Goal: Task Accomplishment & Management: Use online tool/utility

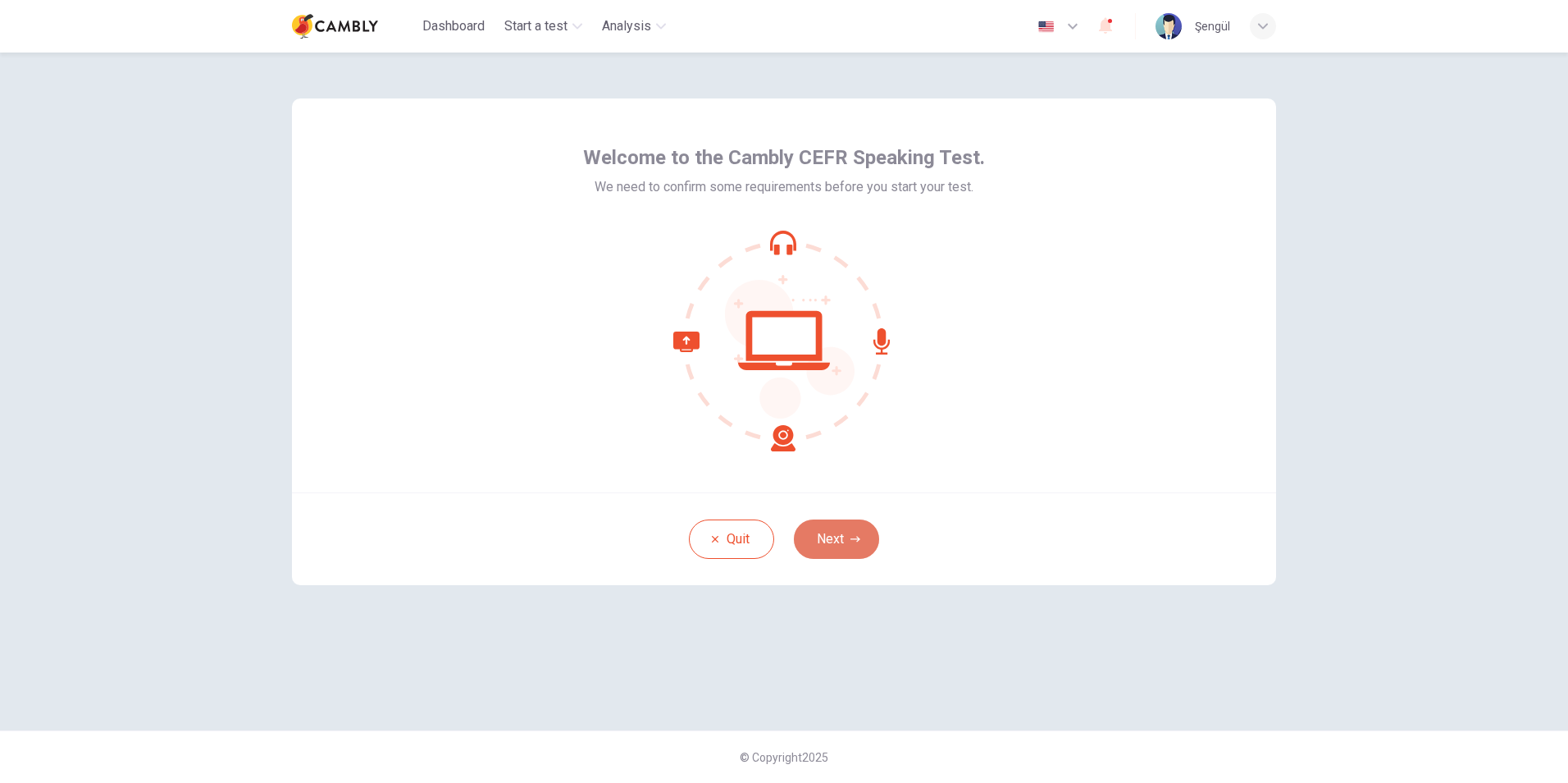
click at [848, 538] on button "Next" at bounding box center [836, 539] width 85 height 39
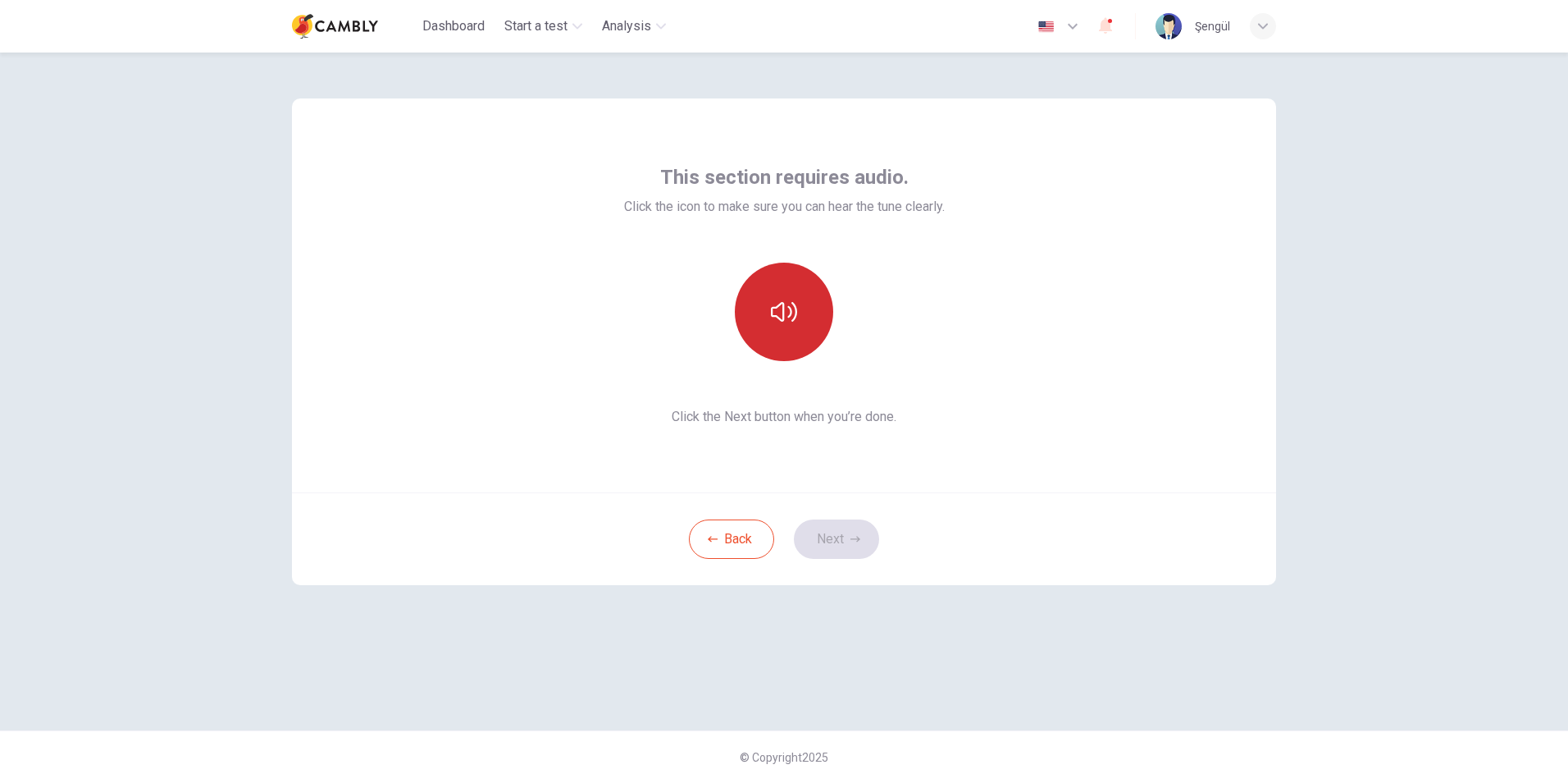
click at [789, 314] on icon "button" at bounding box center [784, 312] width 26 height 26
click at [813, 309] on button "button" at bounding box center [784, 312] width 99 height 99
click at [858, 547] on button "Next" at bounding box center [836, 539] width 85 height 39
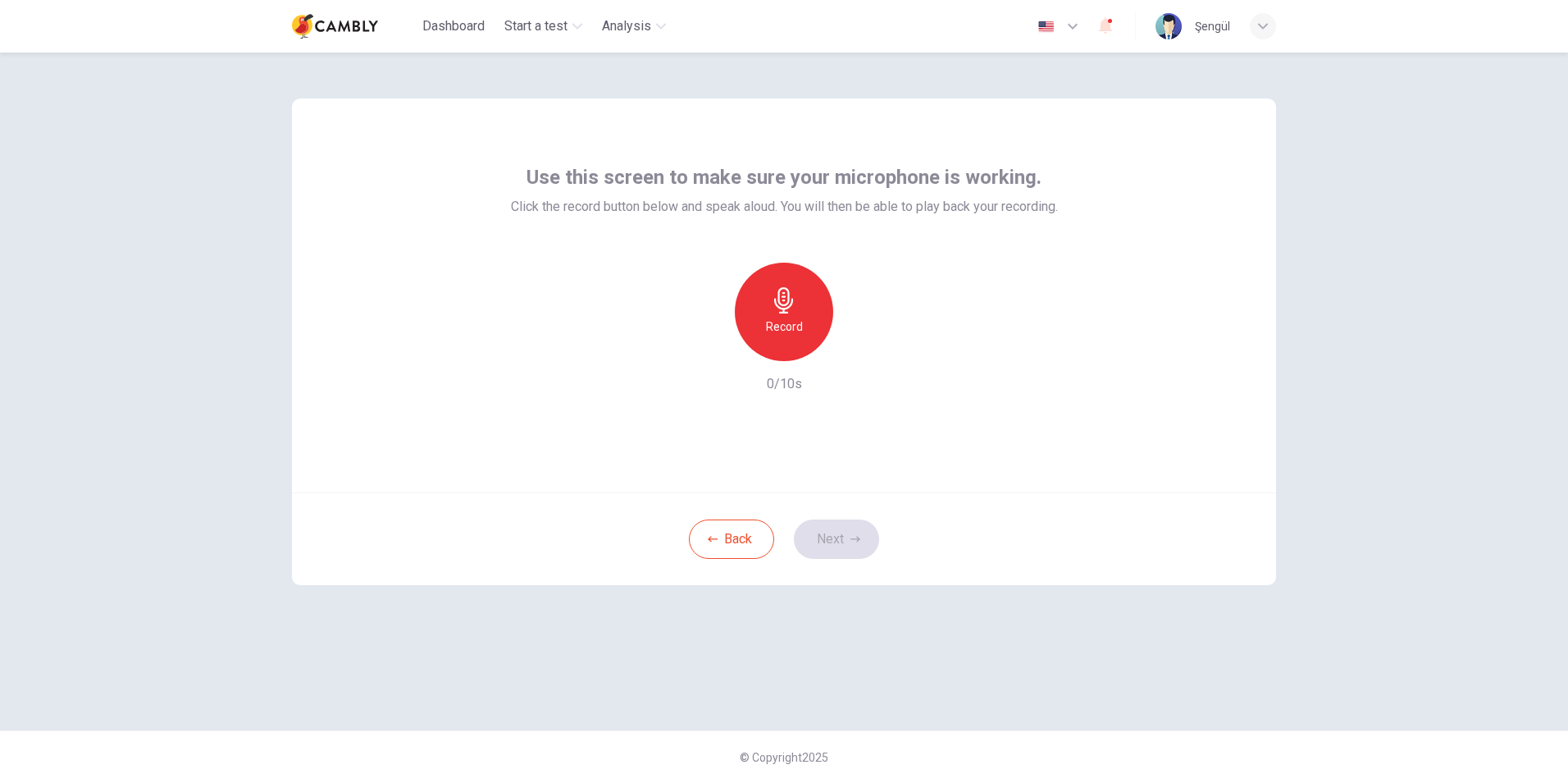
click at [848, 534] on div "Back Next" at bounding box center [784, 539] width 984 height 93
click at [793, 386] on h6 "0/10s" at bounding box center [784, 384] width 35 height 20
click at [778, 296] on icon "button" at bounding box center [784, 300] width 26 height 26
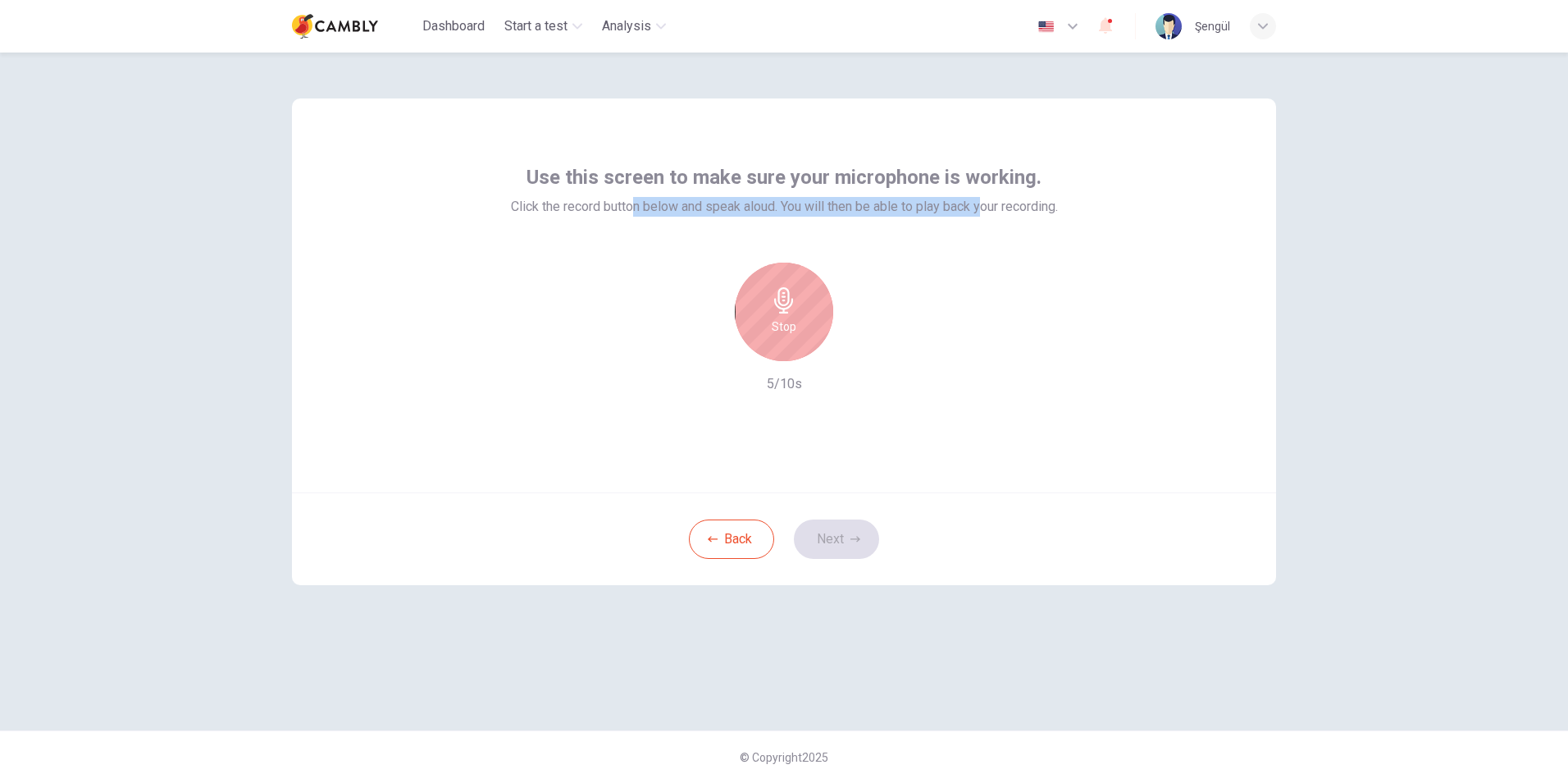
drag, startPoint x: 629, startPoint y: 203, endPoint x: 981, endPoint y: 206, distance: 352.0
click at [981, 206] on span "Click the record button below and speak aloud. You will then be able to play ba…" at bounding box center [784, 207] width 547 height 20
click at [983, 226] on div "Use this screen to make sure your microphone is working. Click the record butto…" at bounding box center [784, 279] width 547 height 230
click at [864, 343] on icon "button" at bounding box center [859, 348] width 16 height 16
click at [709, 345] on icon "button" at bounding box center [709, 348] width 15 height 15
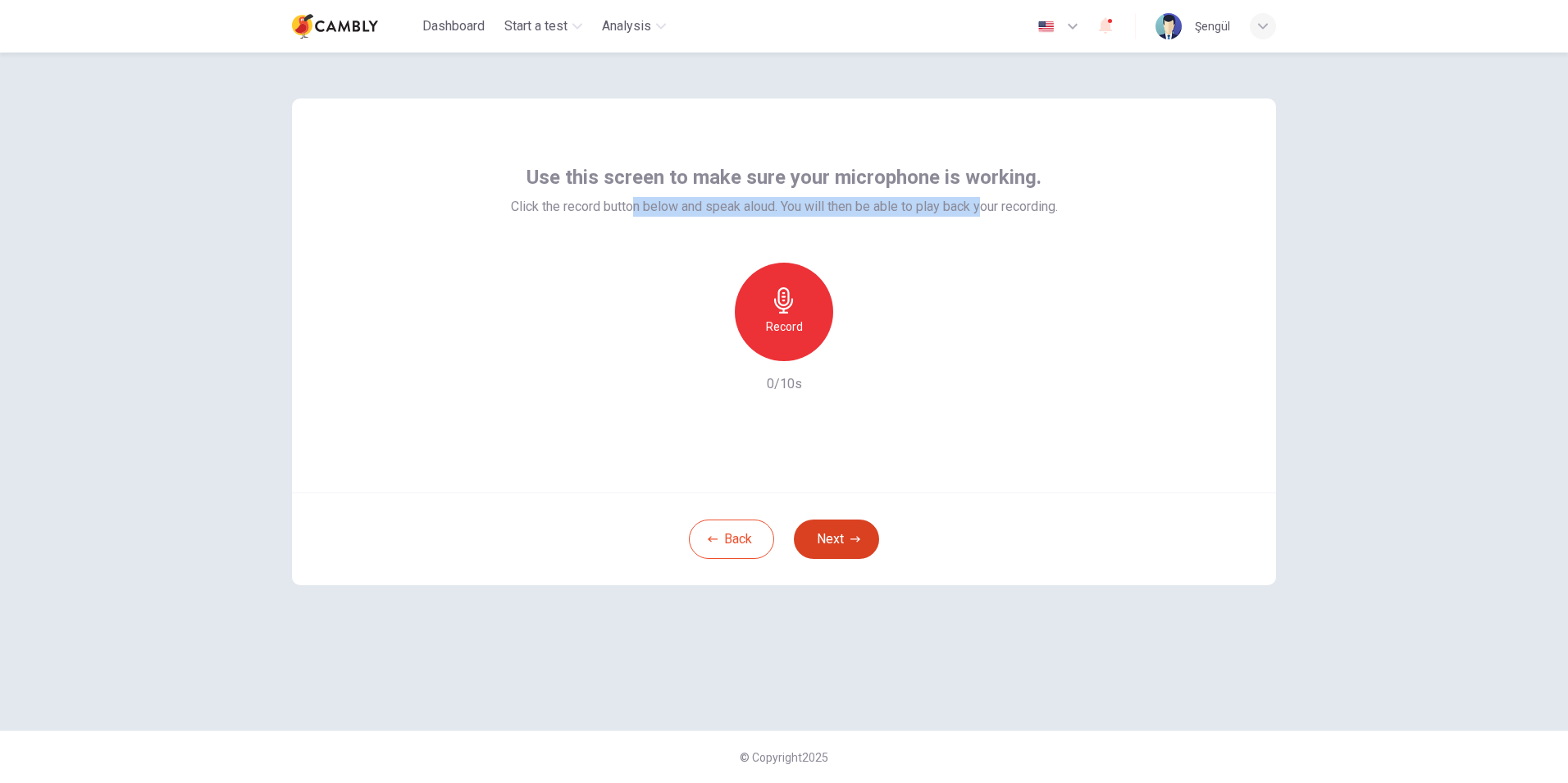
click at [846, 532] on button "Next" at bounding box center [836, 539] width 85 height 39
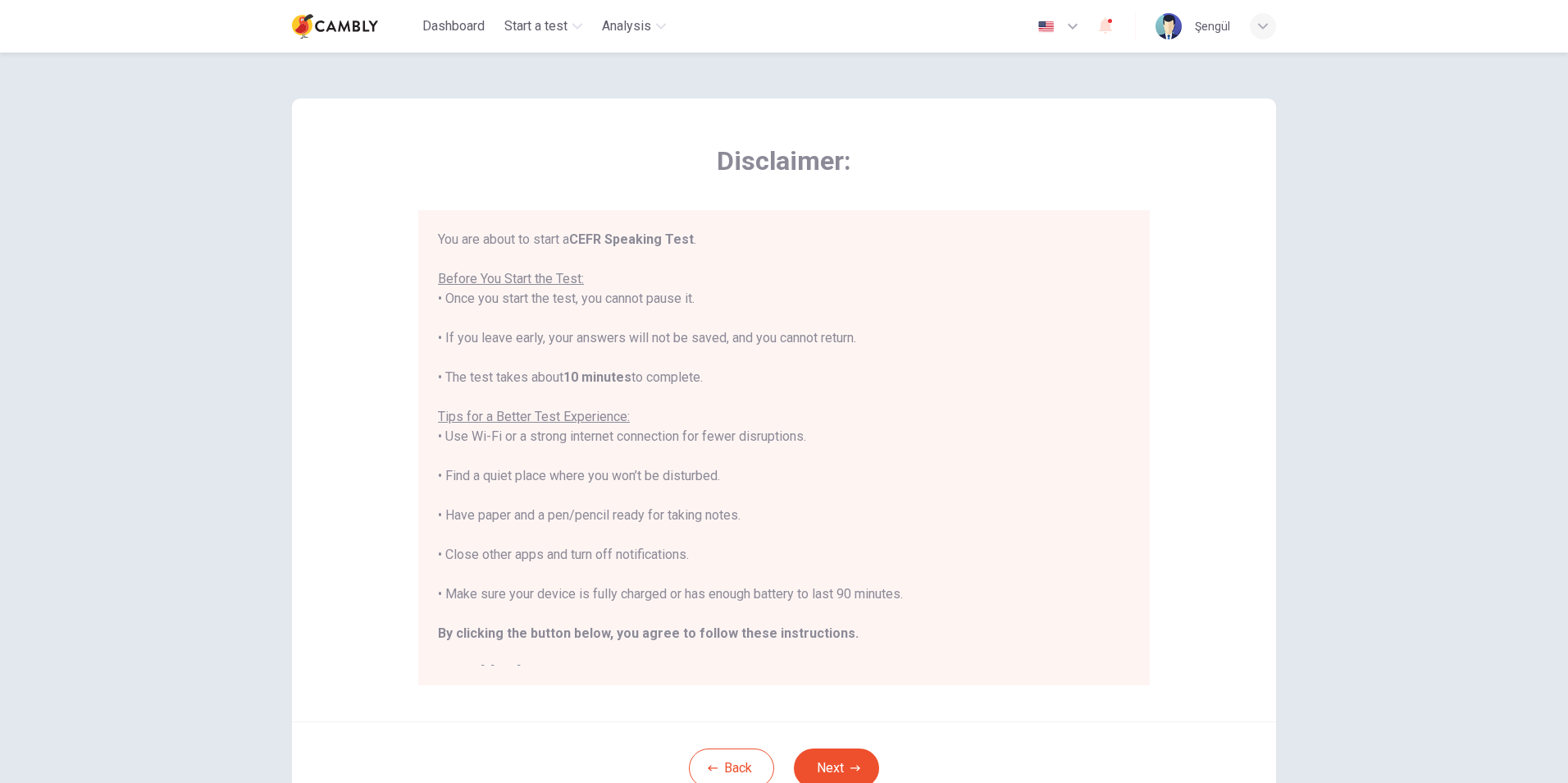
drag, startPoint x: 461, startPoint y: 236, endPoint x: 751, endPoint y: 301, distance: 297.2
click at [751, 301] on div "You are about to start a CEFR Speaking Test . Before You Start the Test: • Once…" at bounding box center [784, 456] width 693 height 453
drag, startPoint x: 428, startPoint y: 339, endPoint x: 904, endPoint y: 340, distance: 476.0
click at [904, 340] on div "You are about to start a CEFR Speaking Test . Before You Start the Test: • Once…" at bounding box center [784, 447] width 732 height 475
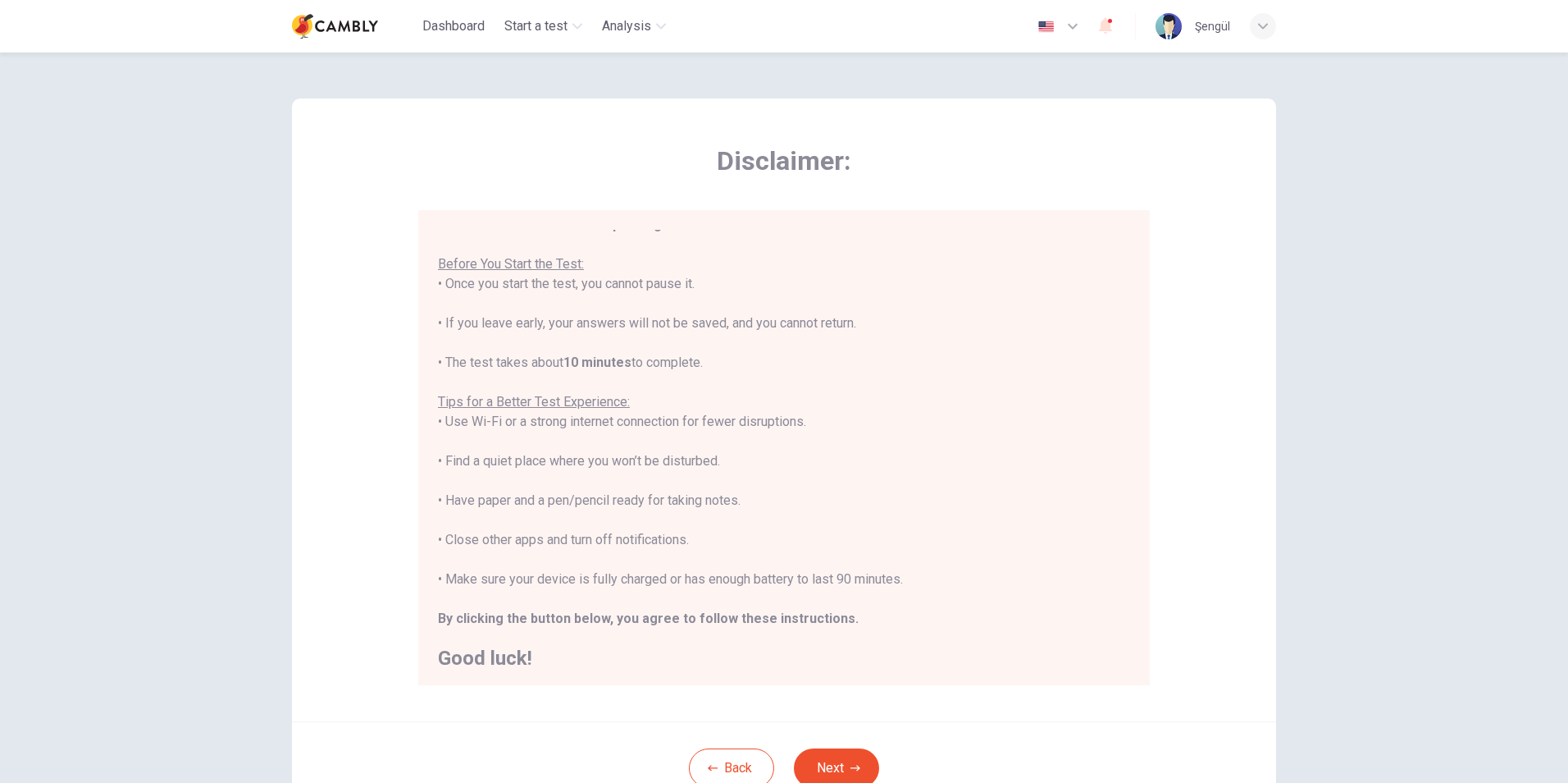
scroll to position [19, 0]
click at [850, 760] on button "Next" at bounding box center [836, 768] width 85 height 39
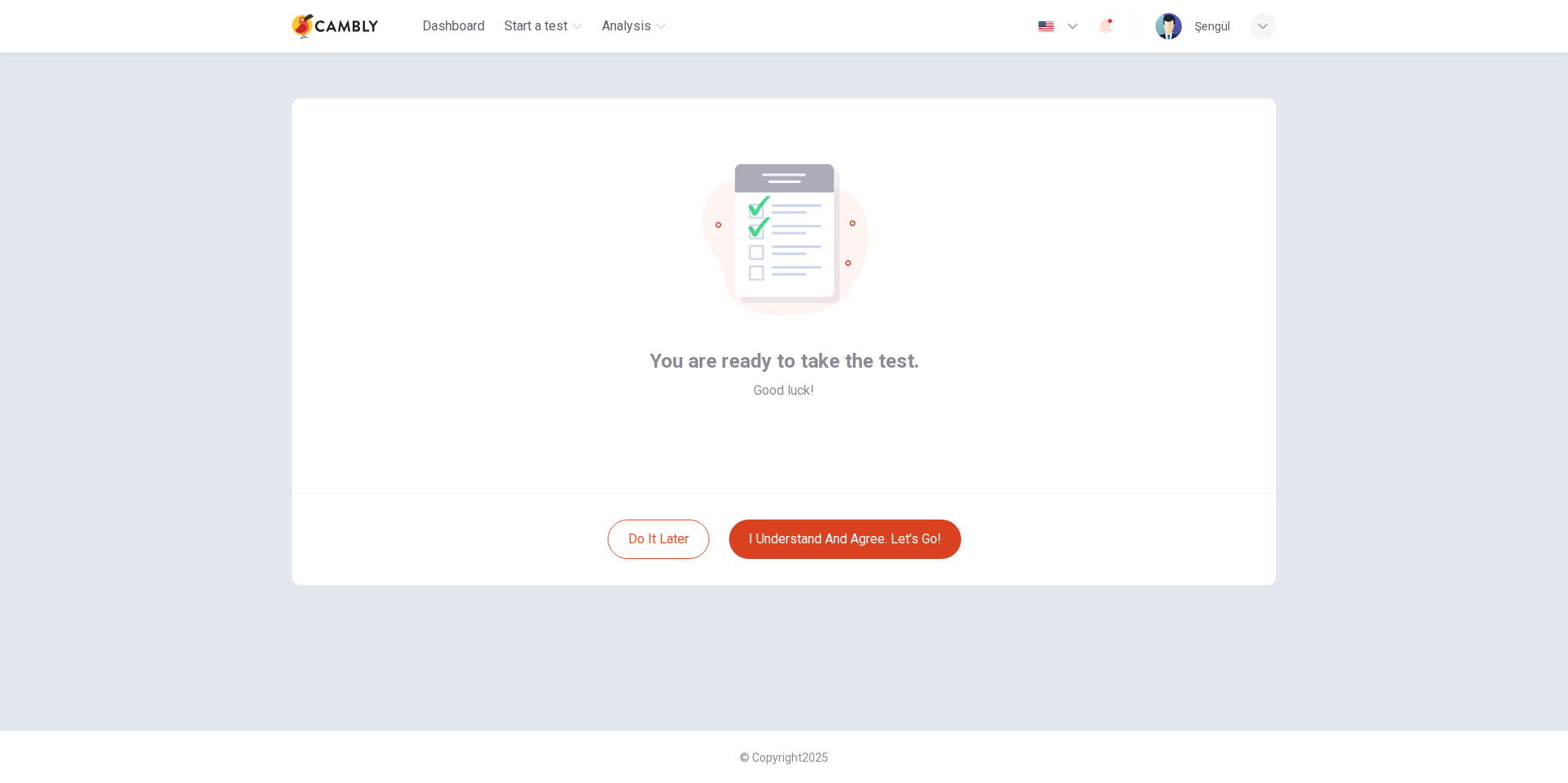
click at [920, 538] on button "I understand and agree. Let’s go!" at bounding box center [845, 539] width 232 height 39
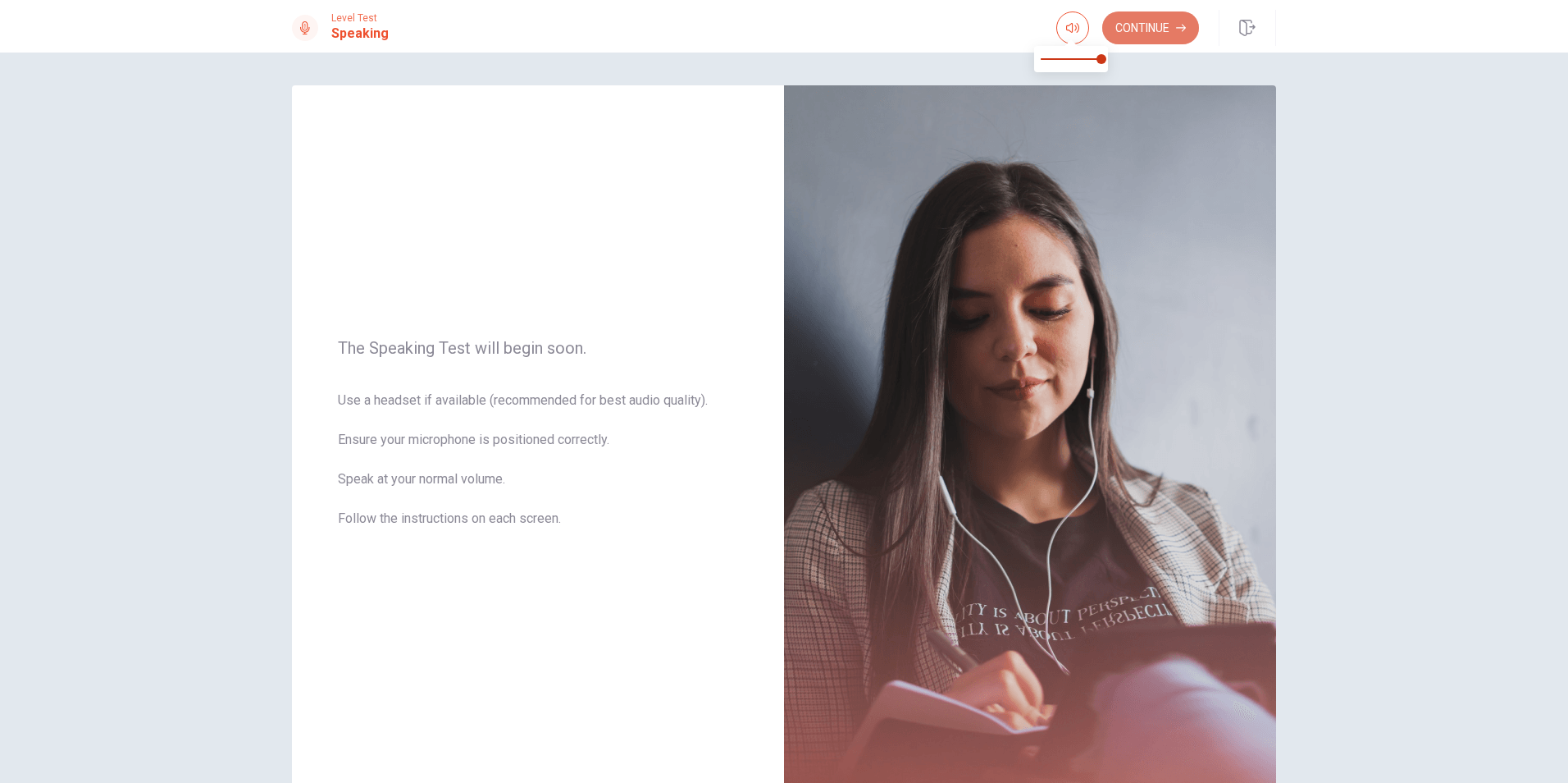
click at [1165, 33] on button "Continue" at bounding box center [1150, 27] width 97 height 33
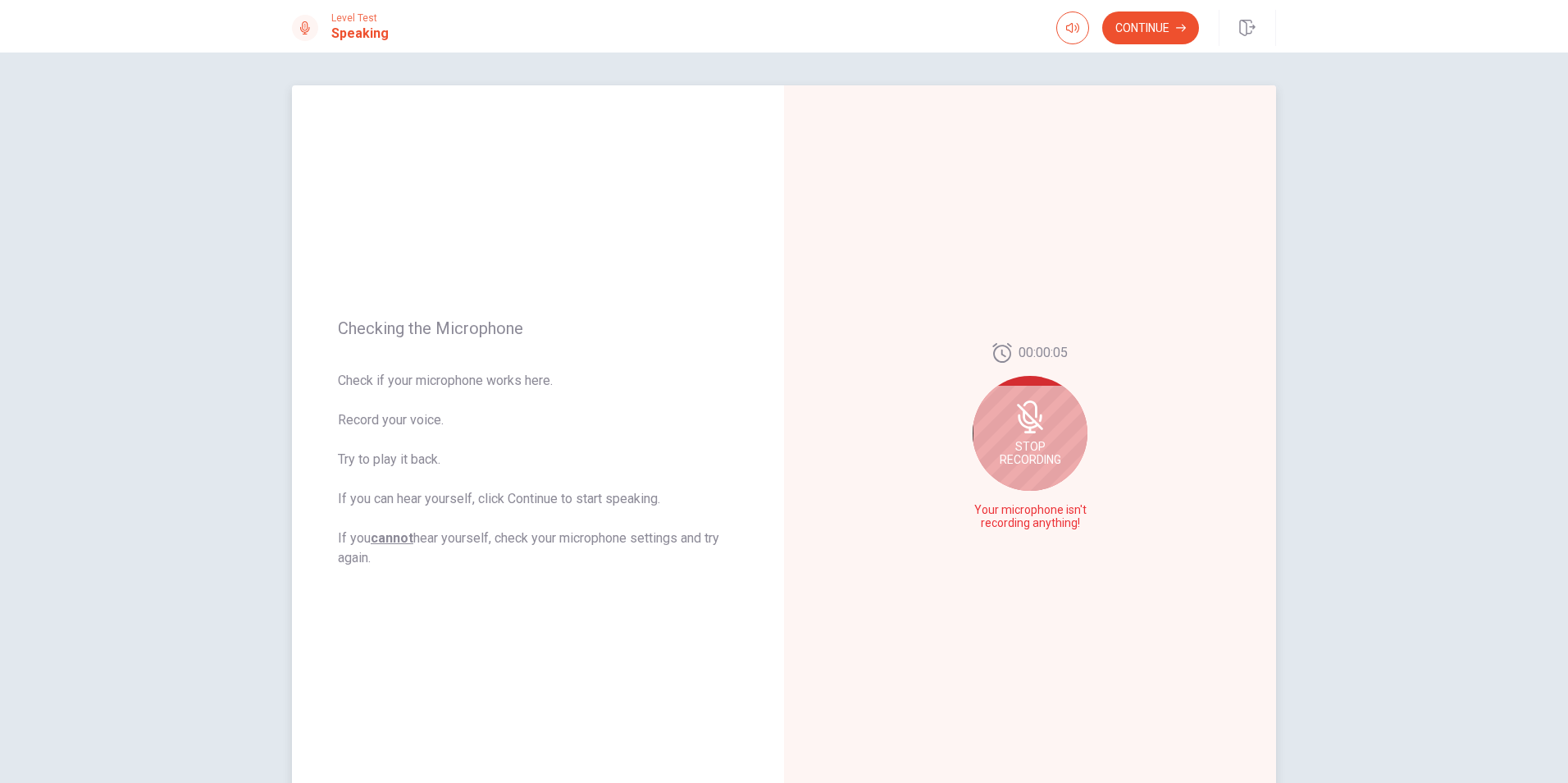
click at [1037, 431] on icon at bounding box center [1030, 417] width 33 height 33
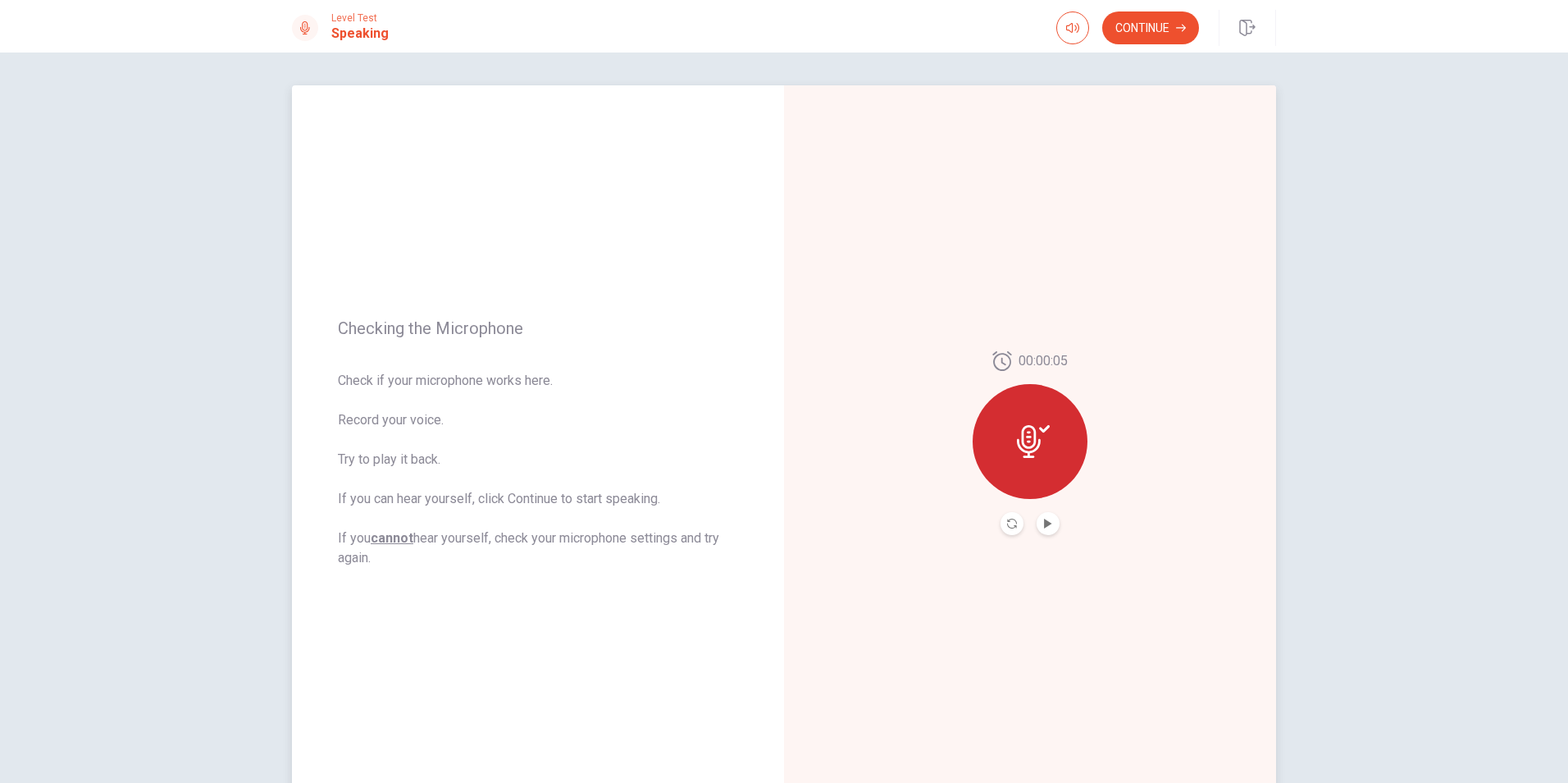
click at [1050, 524] on button "Play Audio" at bounding box center [1048, 523] width 23 height 23
drag, startPoint x: 1160, startPoint y: 27, endPoint x: 1114, endPoint y: 62, distance: 57.8
click at [1160, 27] on button "Continue" at bounding box center [1150, 27] width 97 height 33
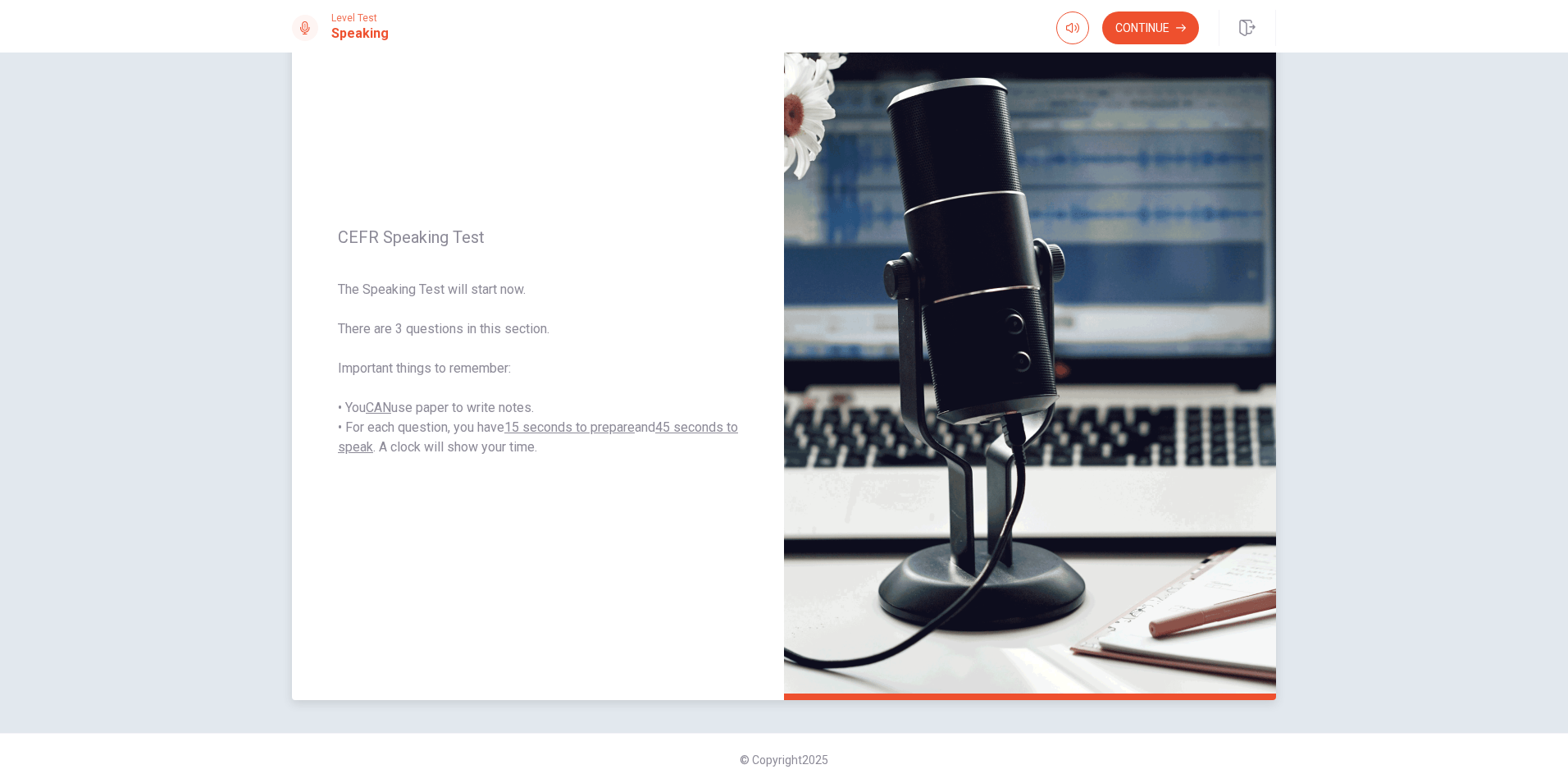
scroll to position [103, 0]
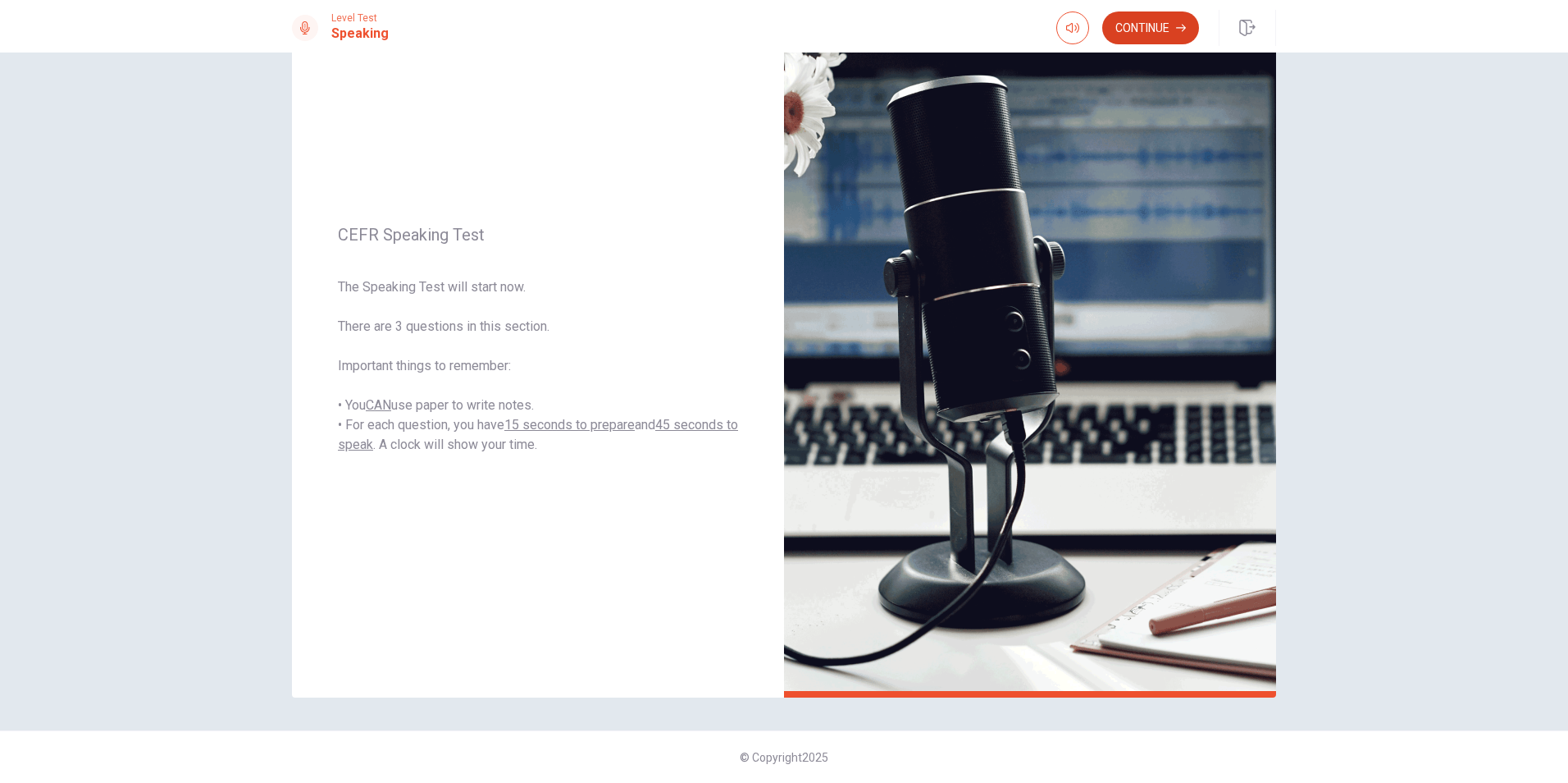
click at [1179, 25] on icon "button" at bounding box center [1181, 28] width 10 height 10
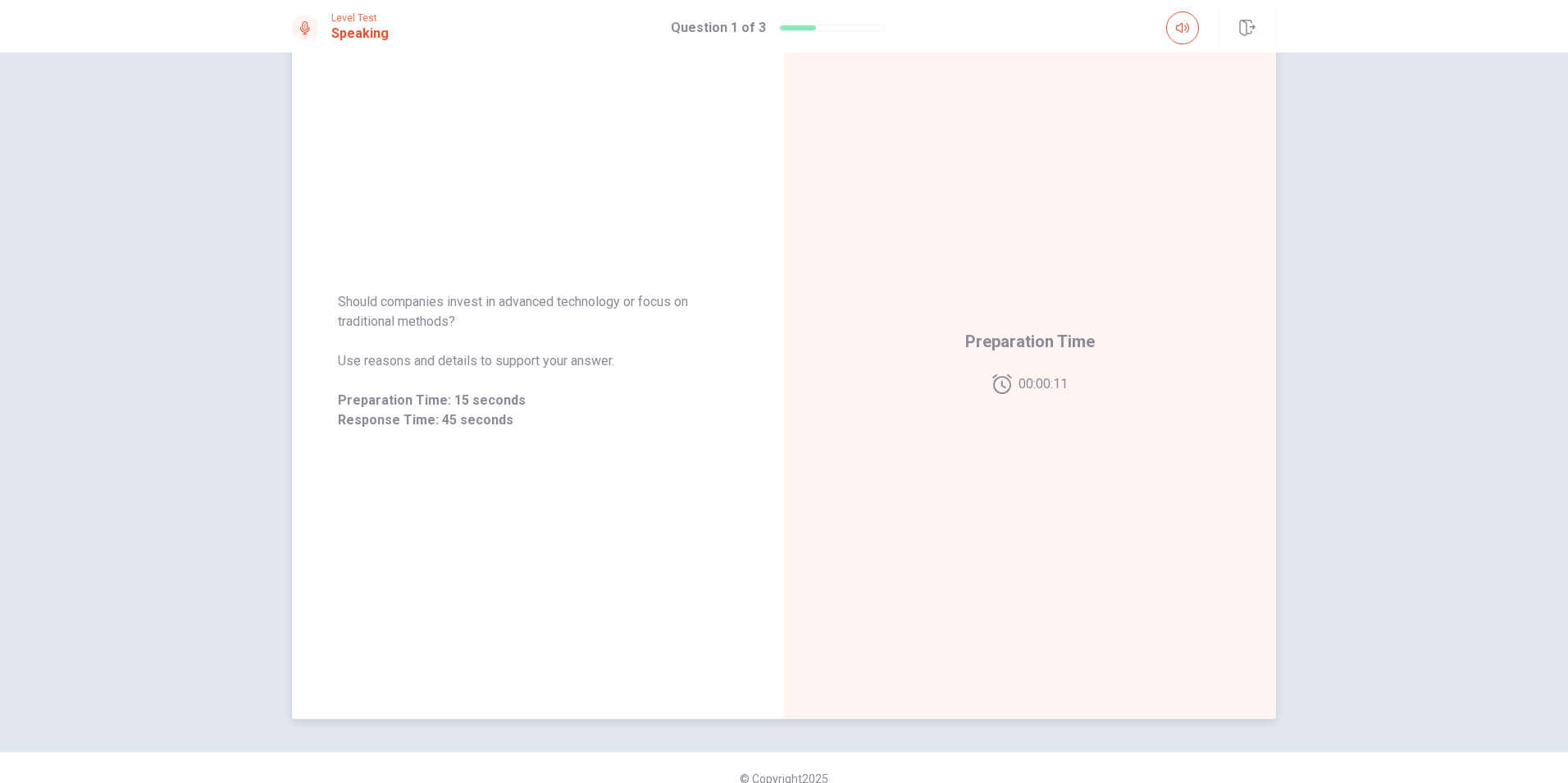
scroll to position [0, 0]
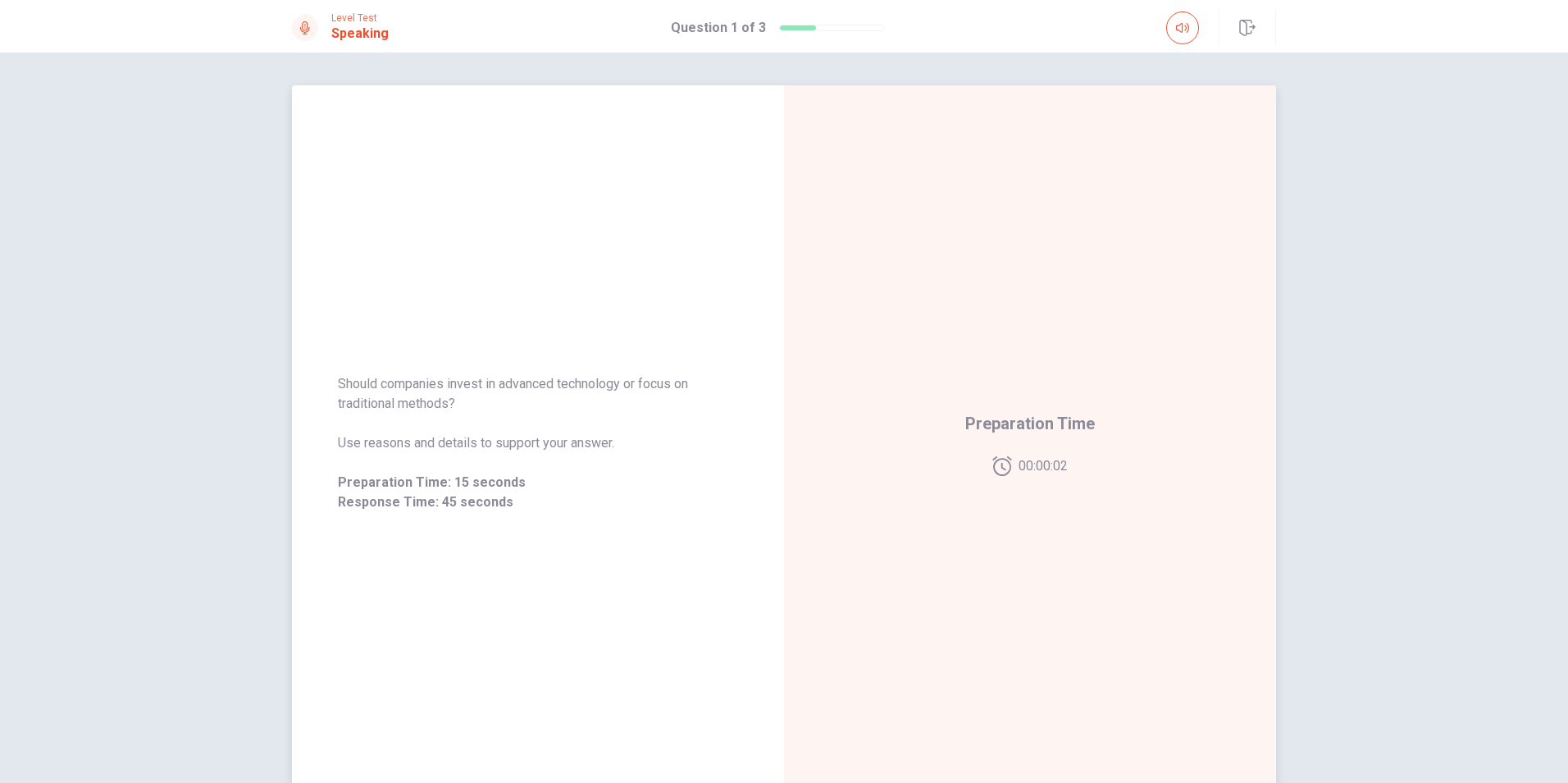
drag, startPoint x: 319, startPoint y: 383, endPoint x: 531, endPoint y: 398, distance: 212.5
click at [531, 398] on div "Should companies invest in advanced technology or focus on traditional methods?…" at bounding box center [538, 443] width 493 height 177
drag, startPoint x: 456, startPoint y: 400, endPoint x: 334, endPoint y: 376, distance: 124.3
click at [338, 376] on span "Should companies invest in advanced technology or focus on traditional methods?" at bounding box center [538, 393] width 401 height 39
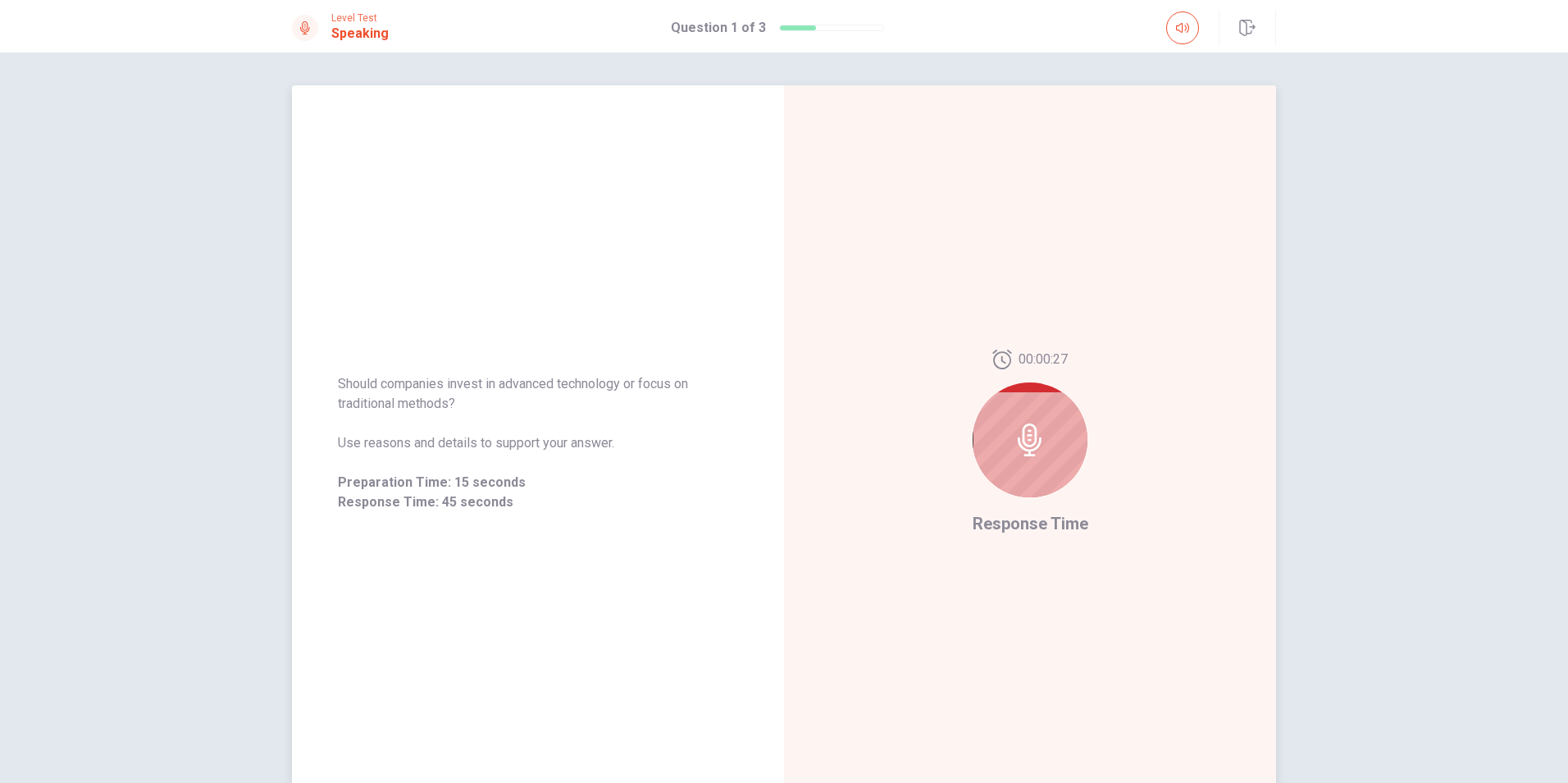
click at [1035, 428] on icon at bounding box center [1030, 440] width 33 height 33
drag, startPoint x: 453, startPoint y: 402, endPoint x: 315, endPoint y: 376, distance: 140.4
click at [315, 376] on div "Should companies invest in advanced technology or focus on traditional methods?…" at bounding box center [538, 443] width 493 height 177
drag, startPoint x: 331, startPoint y: 380, endPoint x: 534, endPoint y: 401, distance: 204.1
click at [534, 401] on div "Should companies invest in advanced technology or focus on traditional methods?…" at bounding box center [538, 443] width 493 height 177
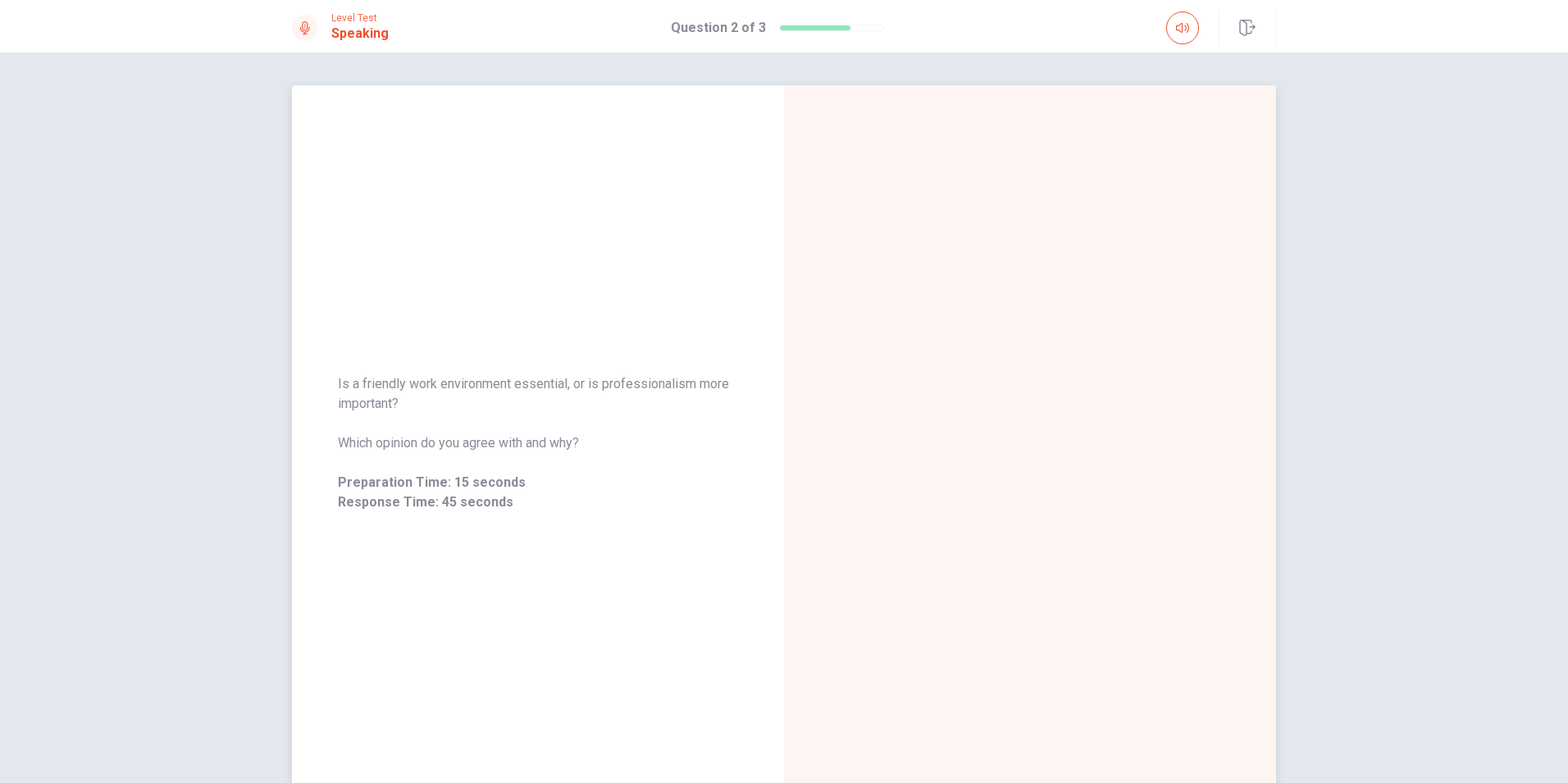
drag, startPoint x: 569, startPoint y: 381, endPoint x: 714, endPoint y: 390, distance: 145.3
click at [714, 390] on span "Is a friendly work environment essential, or is professionalism more important?" at bounding box center [538, 393] width 401 height 39
click at [1021, 467] on span "00:00:13" at bounding box center [1042, 466] width 49 height 20
drag, startPoint x: 309, startPoint y: 392, endPoint x: 456, endPoint y: 401, distance: 147.3
click at [456, 401] on div "Is a friendly work environment essential, or is professionalism more important?…" at bounding box center [538, 443] width 493 height 177
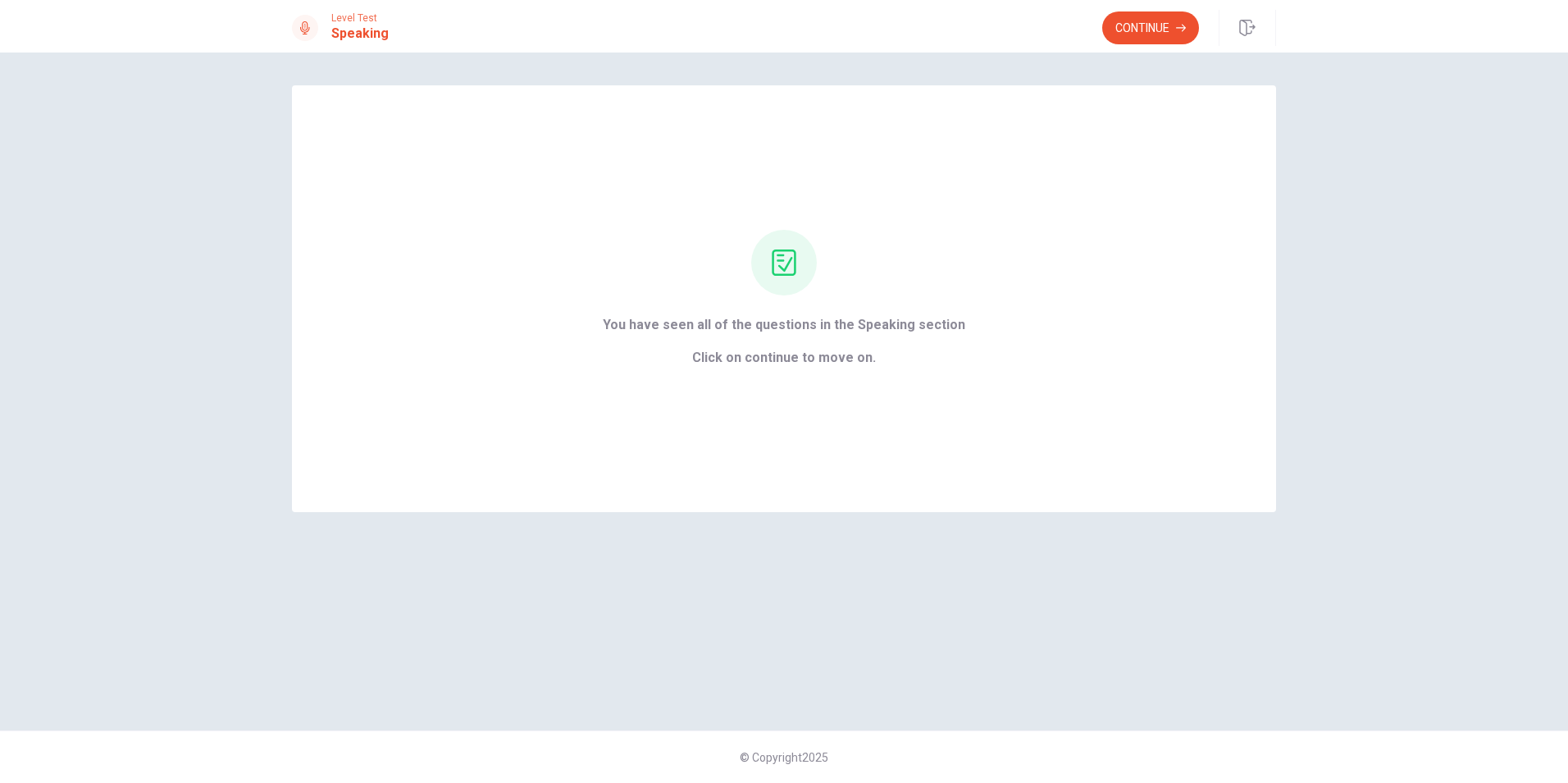
click at [1129, 35] on button "Continue" at bounding box center [1150, 27] width 97 height 33
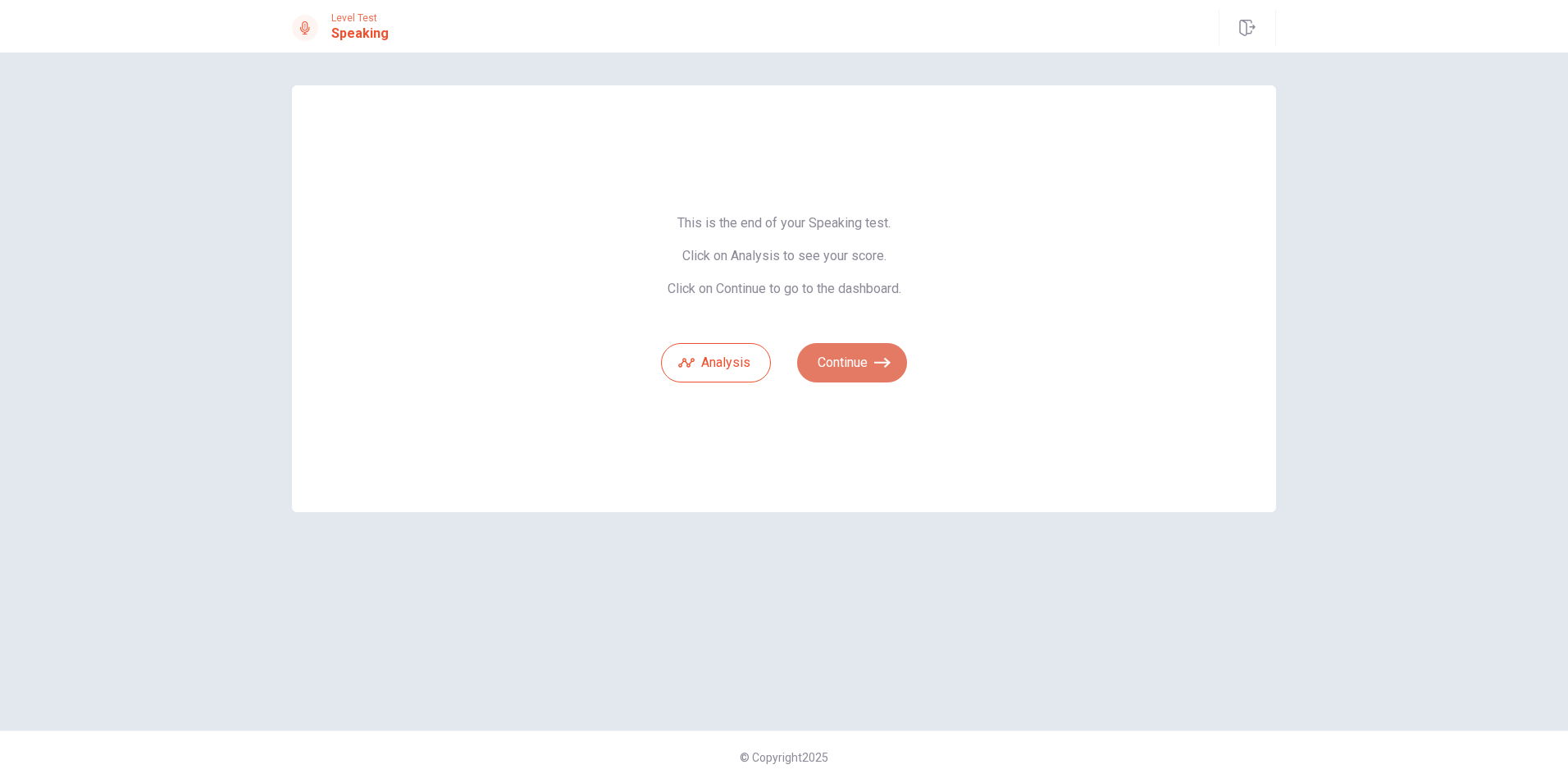
click at [887, 370] on icon "button" at bounding box center [882, 363] width 16 height 16
